Goal: Information Seeking & Learning: Learn about a topic

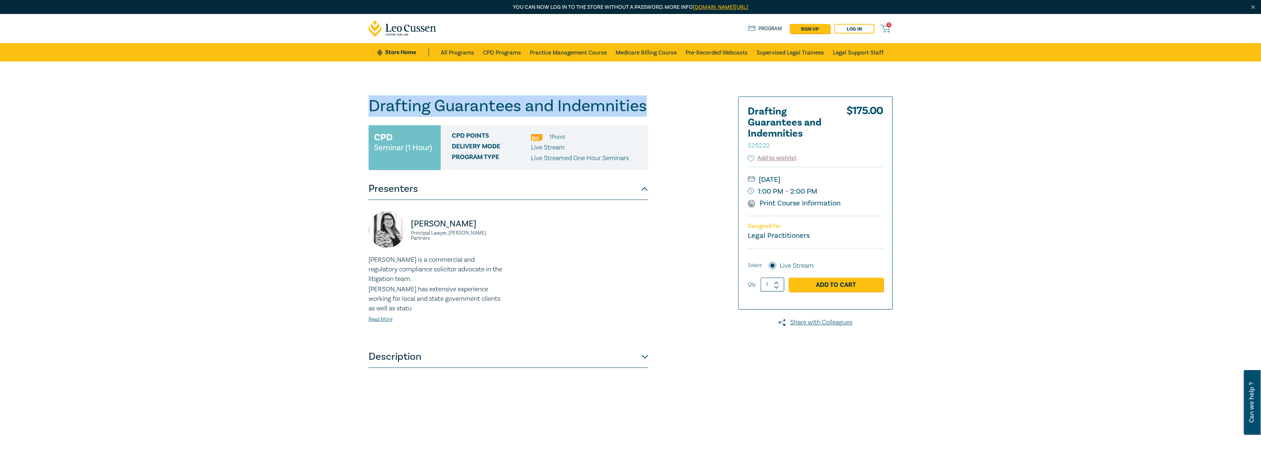
click at [393, 50] on link "Store Home" at bounding box center [402, 52] width 51 height 8
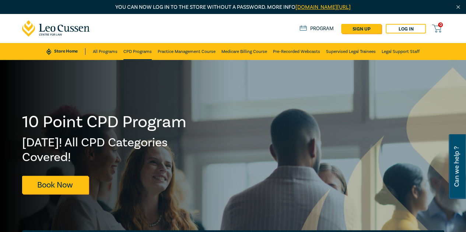
click at [132, 49] on link "CPD Programs" at bounding box center [137, 51] width 28 height 17
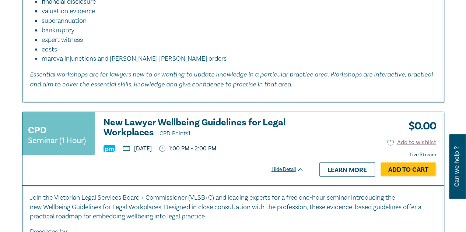
scroll to position [994, 0]
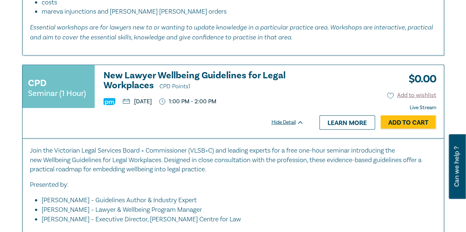
click at [141, 91] on h3 "New Lawyer Wellbeing Guidelines for Legal Workplaces CPD Points 1" at bounding box center [203, 81] width 200 height 21
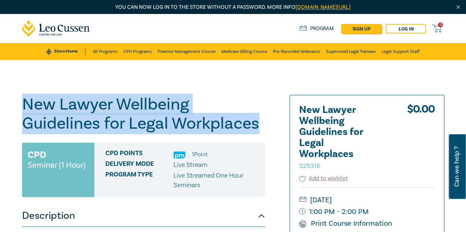
drag, startPoint x: 258, startPoint y: 128, endPoint x: 4, endPoint y: 108, distance: 254.9
copy h1 "New Lawyer Wellbeing Guidelines for Legal Workplaces"
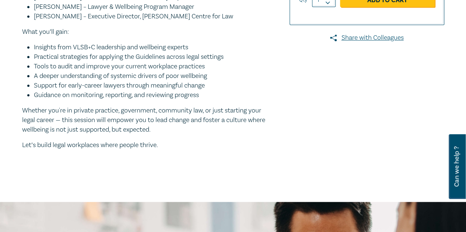
scroll to position [221, 0]
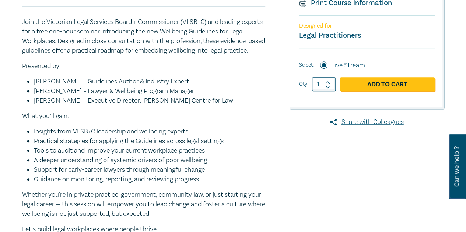
drag, startPoint x: 196, startPoint y: 91, endPoint x: 33, endPoint y: 88, distance: 163.5
click at [33, 88] on ul "Dr. Carly Schrever – Guidelines Author & Industry Expert Lucy Fraser – Lawyer &…" at bounding box center [143, 91] width 243 height 29
copy li "Dr. Carly Schrever – Guidelines Author & Industry Expert"
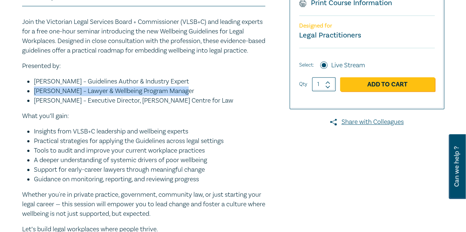
drag, startPoint x: 183, startPoint y: 100, endPoint x: 35, endPoint y: 102, distance: 148.0
click at [35, 96] on li "Lucy Fraser – Lawyer & Wellbeing Program Manager" at bounding box center [149, 92] width 231 height 10
copy li "Lucy Fraser – Lawyer & Wellbeing Program Manager"
drag, startPoint x: 230, startPoint y: 113, endPoint x: 35, endPoint y: 112, distance: 195.2
click at [35, 106] on li "Shirley Southgate – Executive Director, Leo Cussen Centre for Law" at bounding box center [149, 101] width 231 height 10
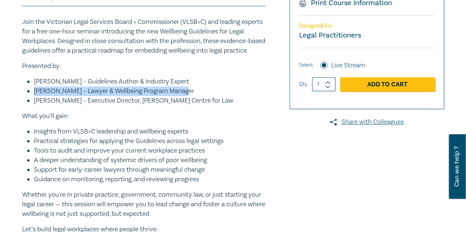
copy li "Shirley Southgate – Executive Director, Leo Cussen Centre for Law"
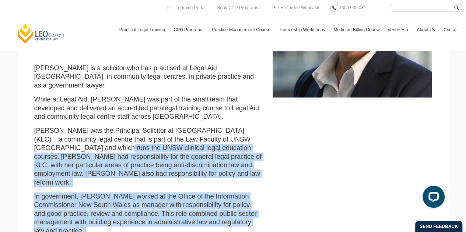
scroll to position [295, 0]
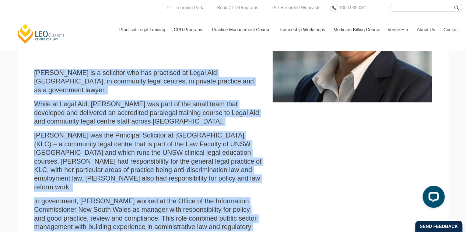
drag, startPoint x: 237, startPoint y: 200, endPoint x: 18, endPoint y: 77, distance: 251.8
click at [18, 77] on section "Shirley Southgate Executive Director ssouthgate@leocussen.edu.au Bachelor of Ar…" at bounding box center [233, 121] width 431 height 440
copy div "Shirley is a solicitor who has practised at Legal Aid Western Australia, in com…"
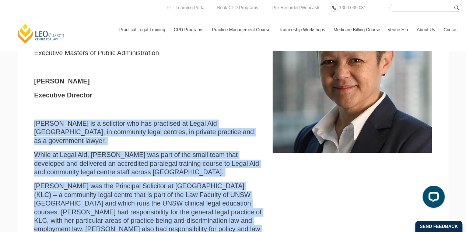
scroll to position [221, 0]
